Goal: Check status: Check status

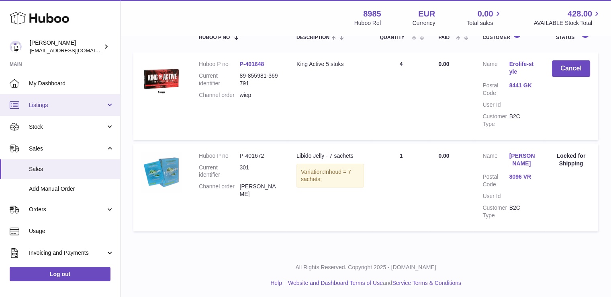
scroll to position [149, 0]
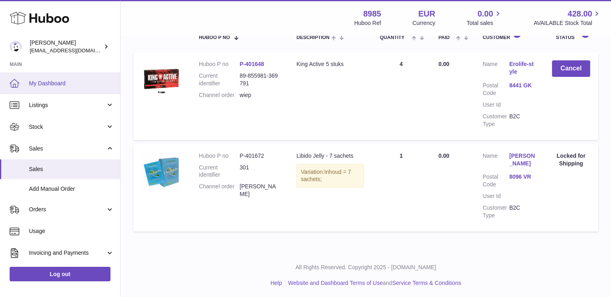
click at [49, 83] on span "My Dashboard" at bounding box center [71, 84] width 85 height 8
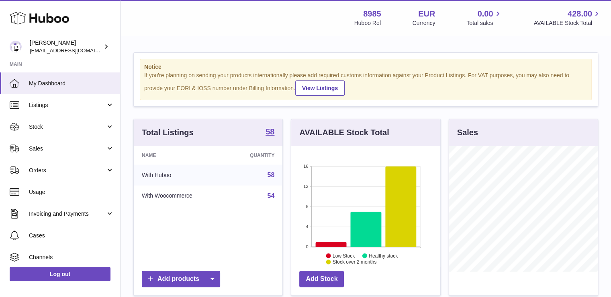
scroll to position [125, 149]
click at [51, 143] on link "Sales" at bounding box center [60, 148] width 120 height 22
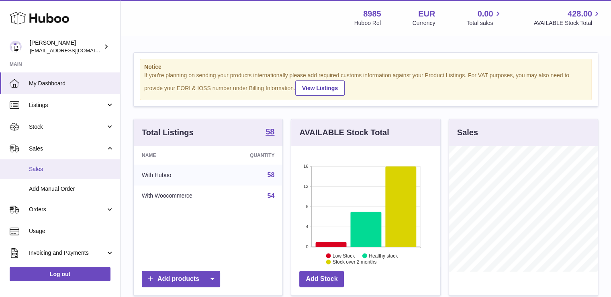
click at [42, 168] on span "Sales" at bounding box center [71, 169] width 85 height 8
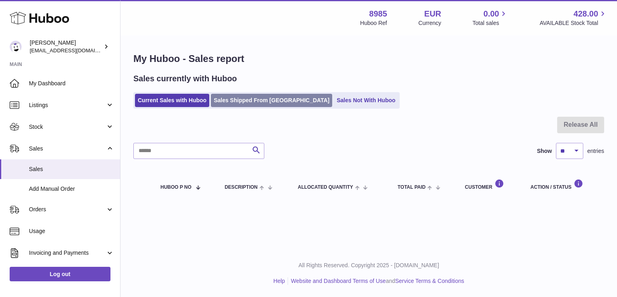
click at [236, 101] on link "Sales Shipped From Huboo" at bounding box center [271, 100] width 121 height 13
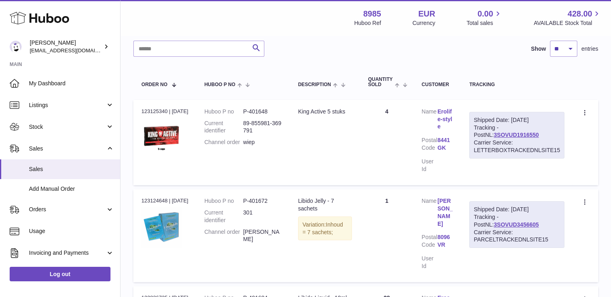
scroll to position [134, 0]
